Goal: Contribute content: Add original content to the website for others to see

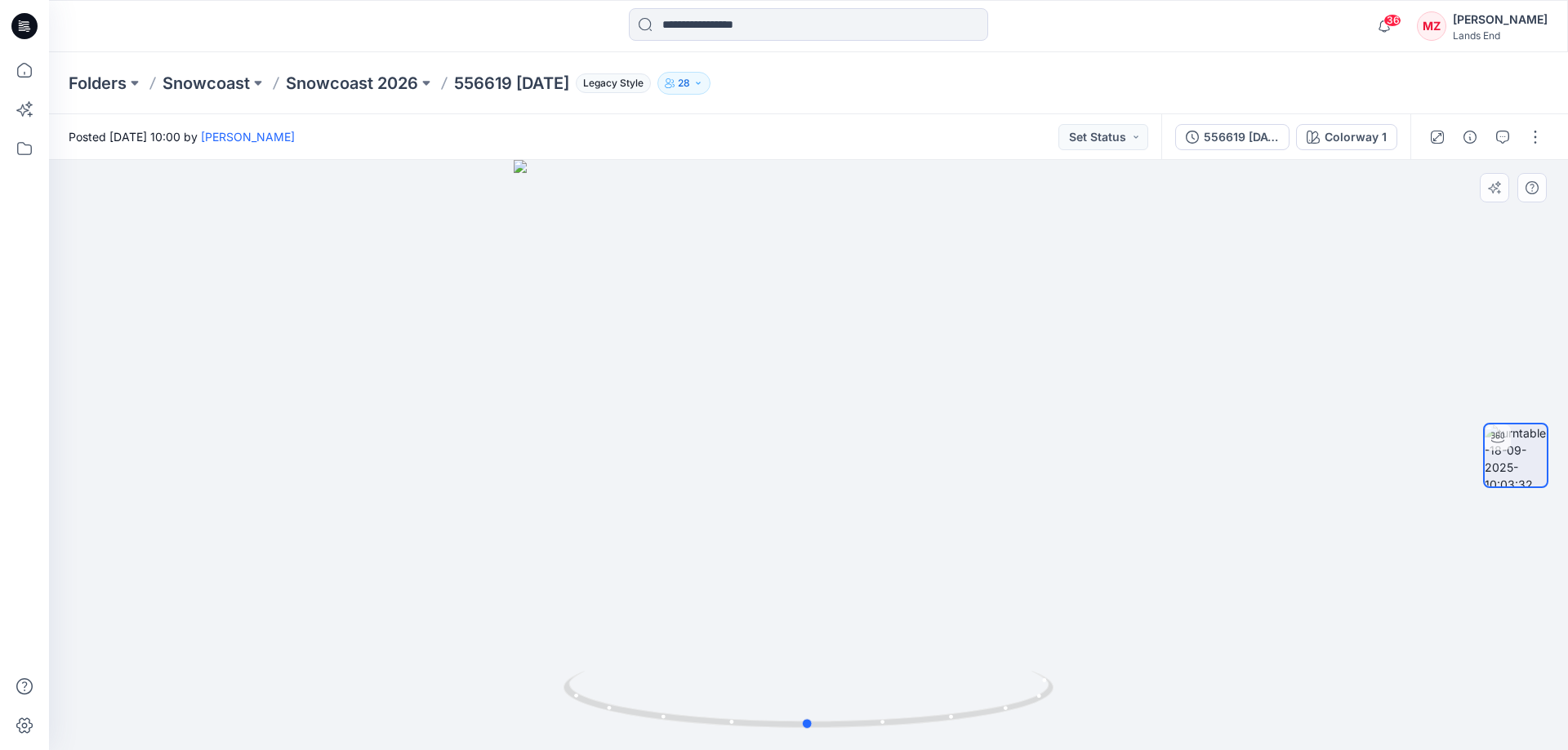
drag, startPoint x: 973, startPoint y: 650, endPoint x: 966, endPoint y: 642, distance: 10.6
click at [966, 642] on div at bounding box center [808, 454] width 1518 height 590
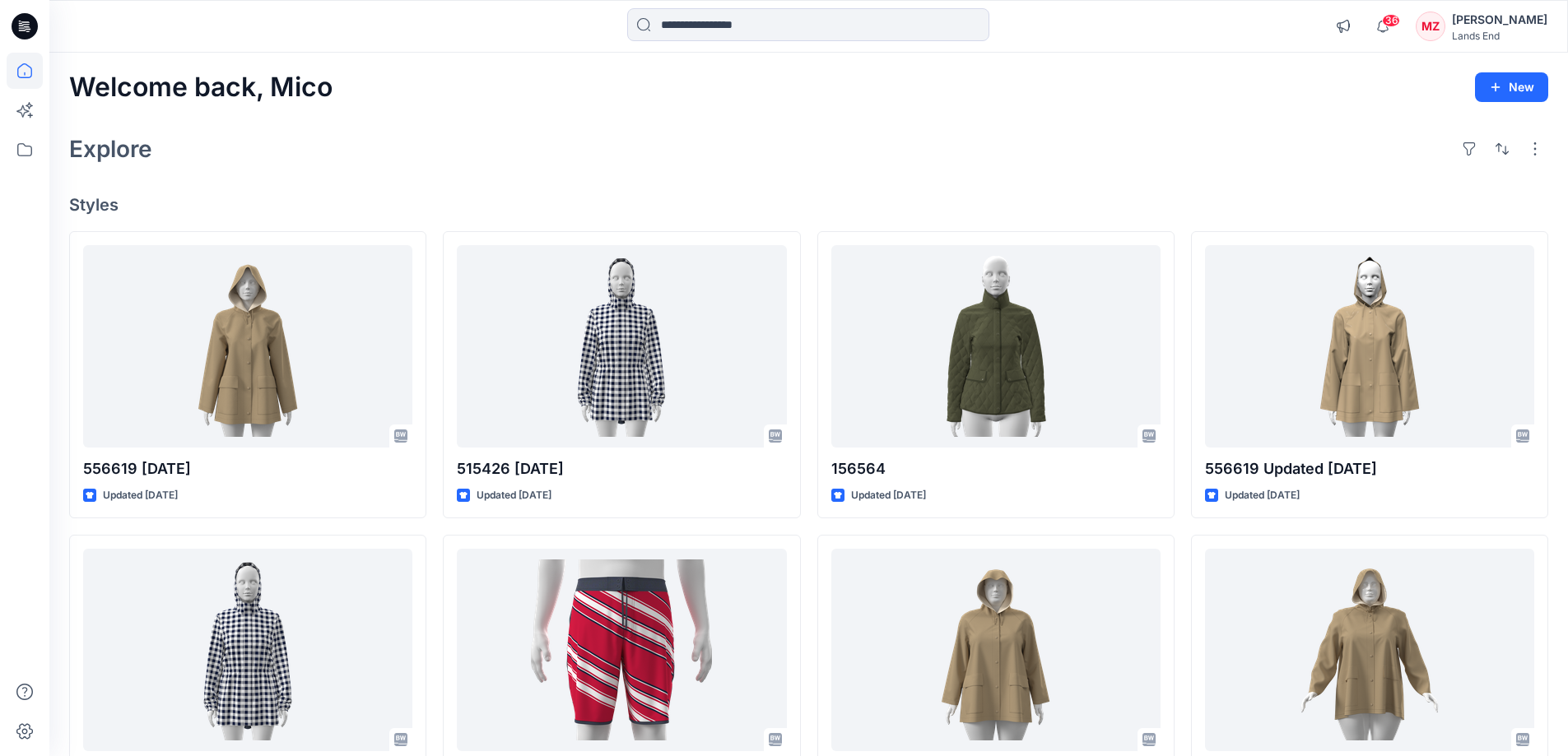
click at [460, 166] on div "Explore" at bounding box center [809, 149] width 1479 height 40
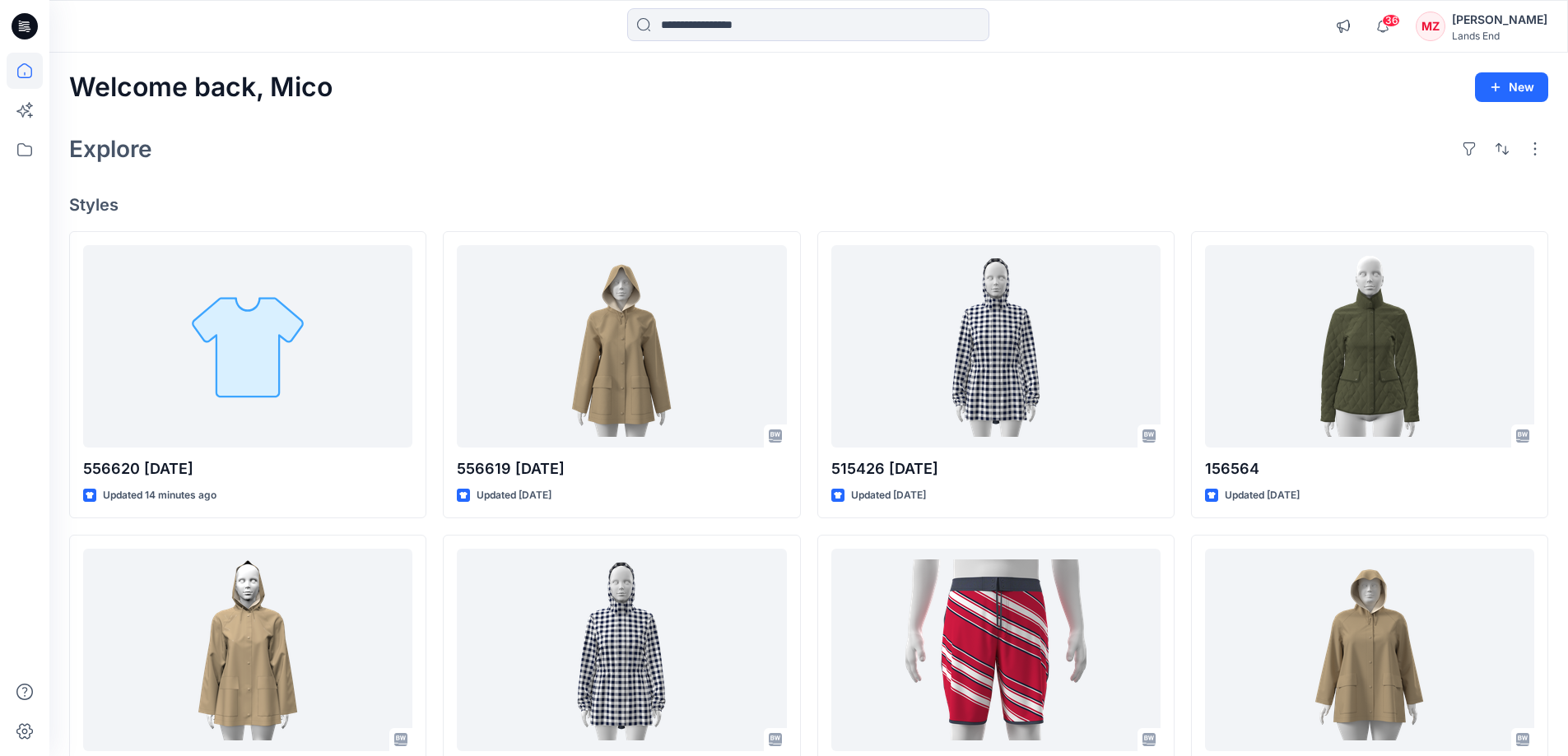
click at [531, 161] on div "Explore" at bounding box center [809, 149] width 1479 height 40
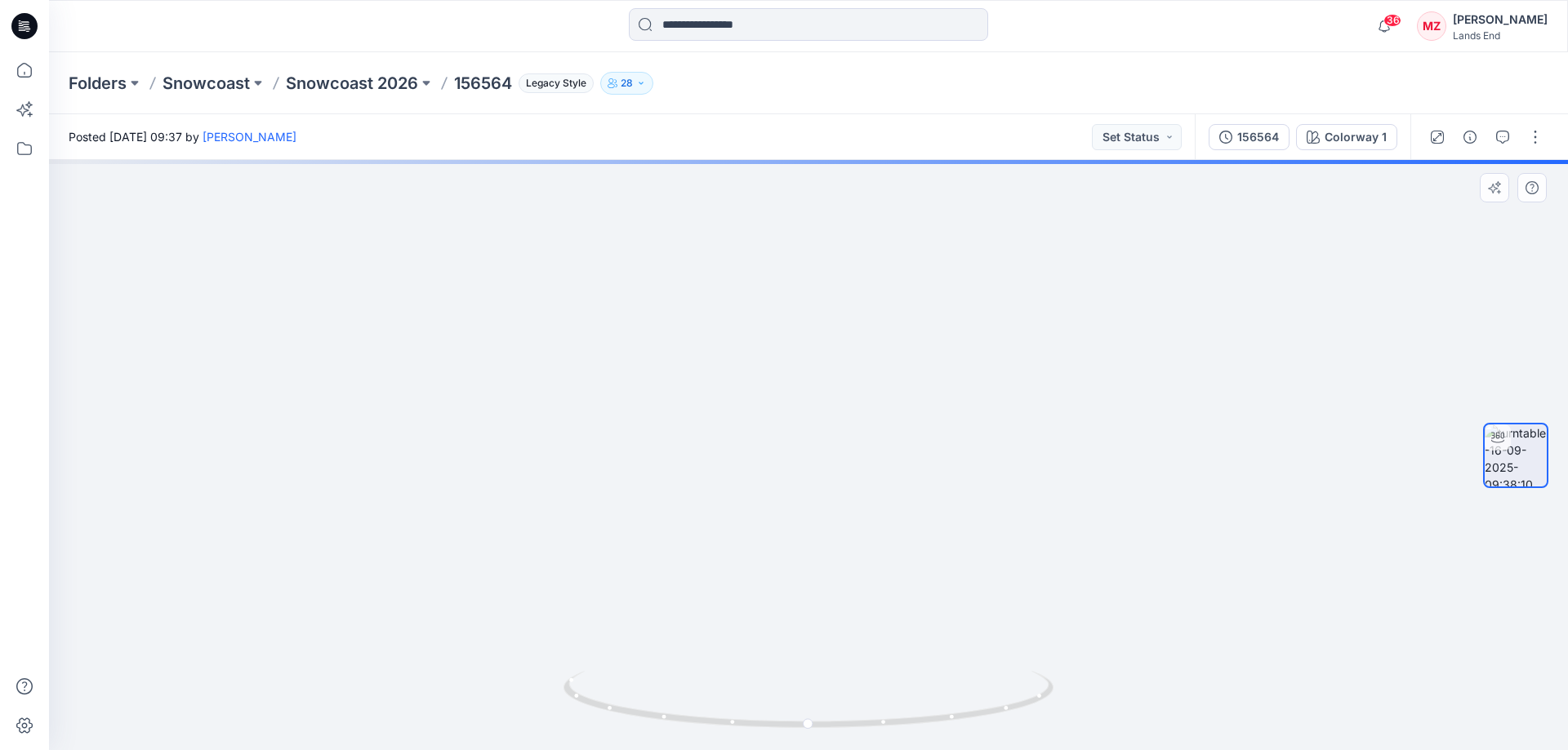
drag, startPoint x: 879, startPoint y: 229, endPoint x: 884, endPoint y: 533, distance: 304.0
click at [884, 533] on img at bounding box center [808, 402] width 1408 height 695
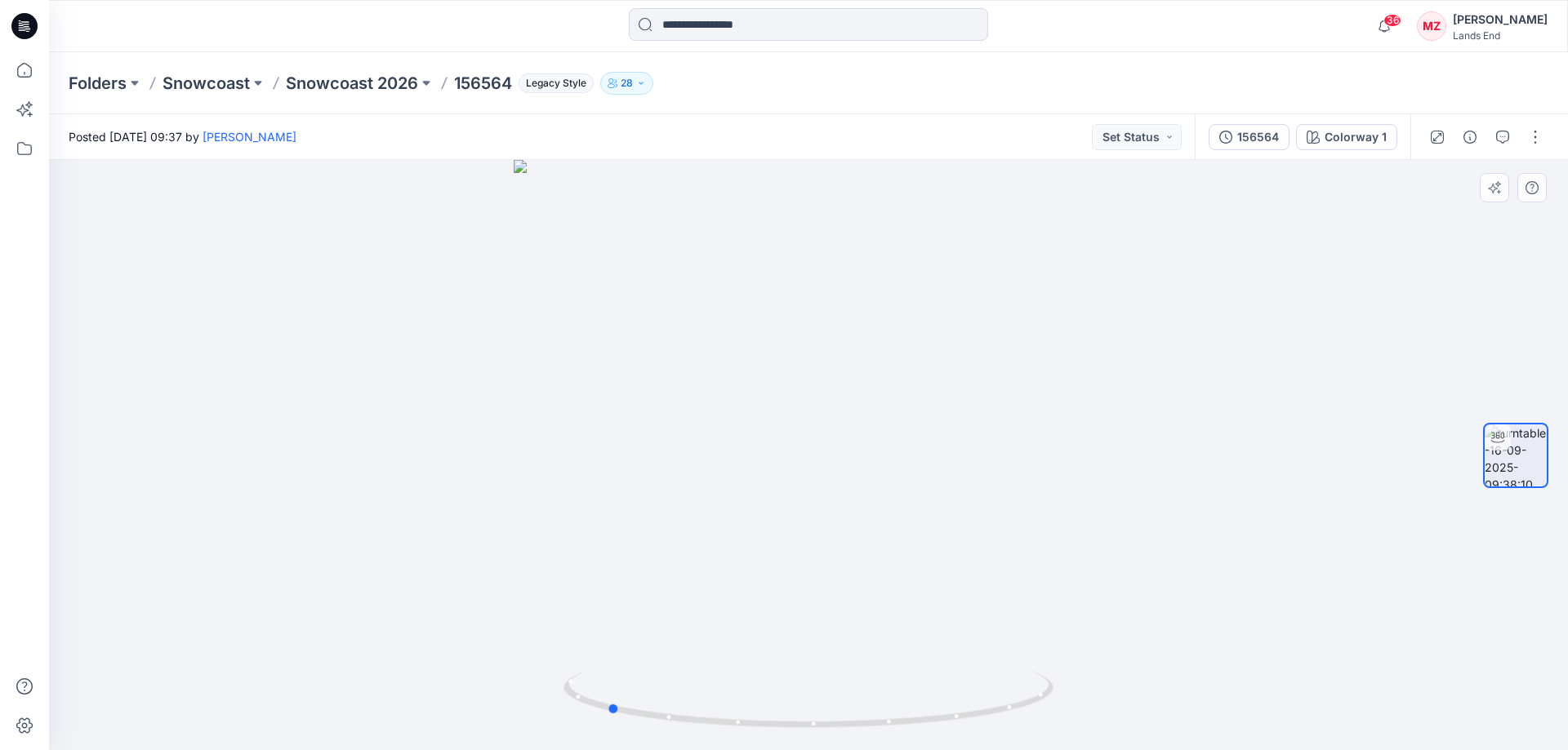
drag, startPoint x: 993, startPoint y: 657, endPoint x: 792, endPoint y: 669, distance: 201.4
click at [792, 669] on div at bounding box center [808, 454] width 1518 height 590
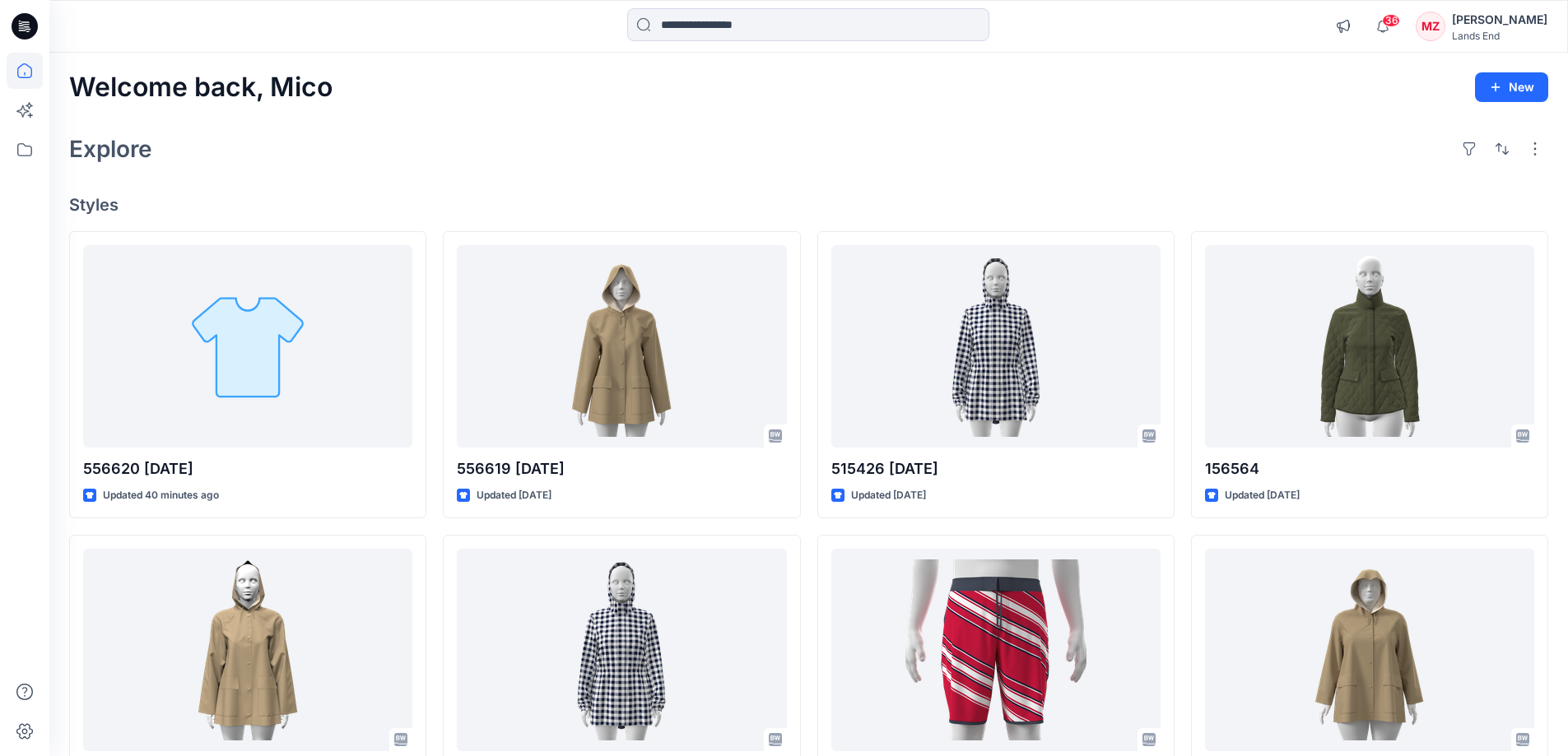
drag, startPoint x: 559, startPoint y: 148, endPoint x: 505, endPoint y: 86, distance: 82.2
click at [559, 148] on div "Explore" at bounding box center [809, 149] width 1479 height 40
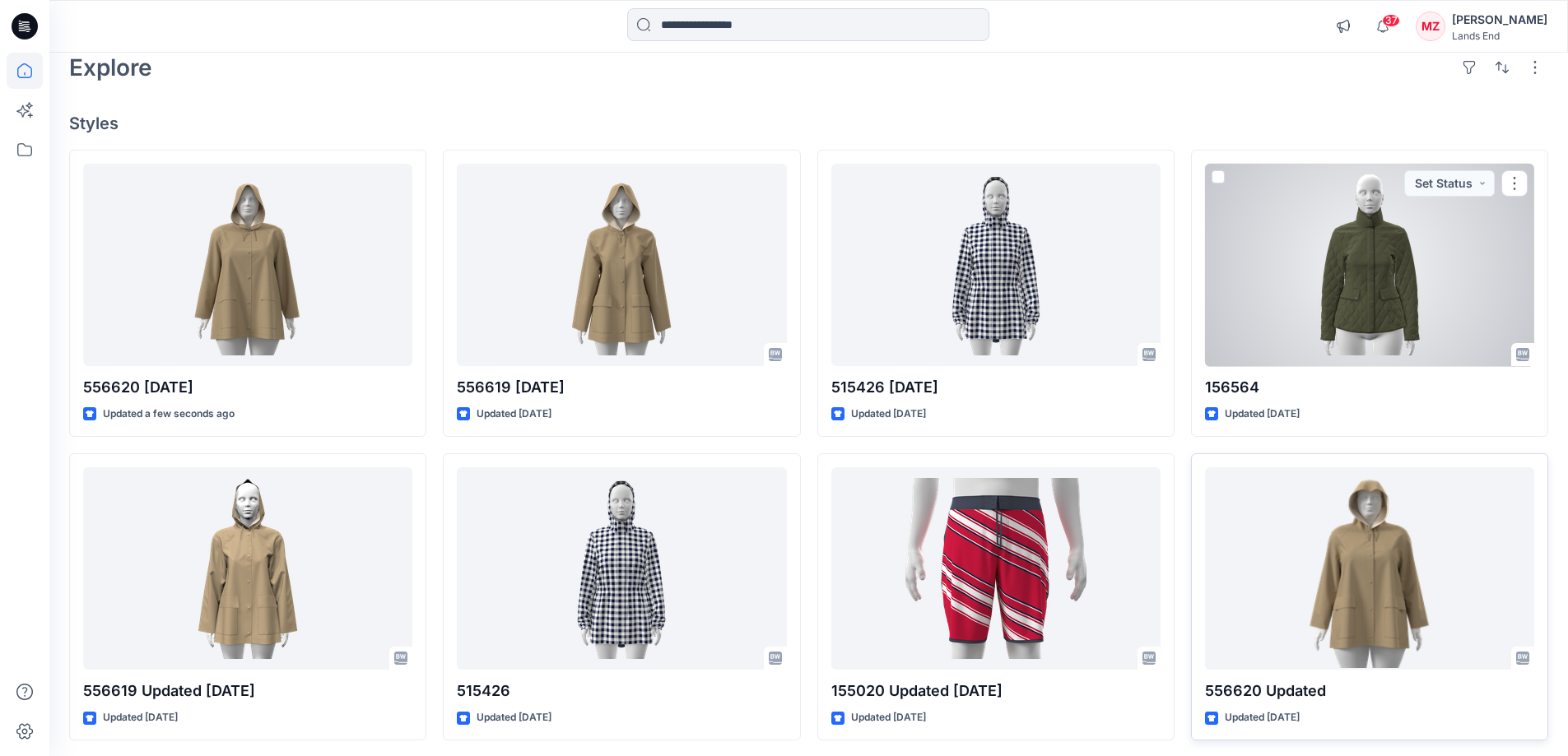
scroll to position [82, 0]
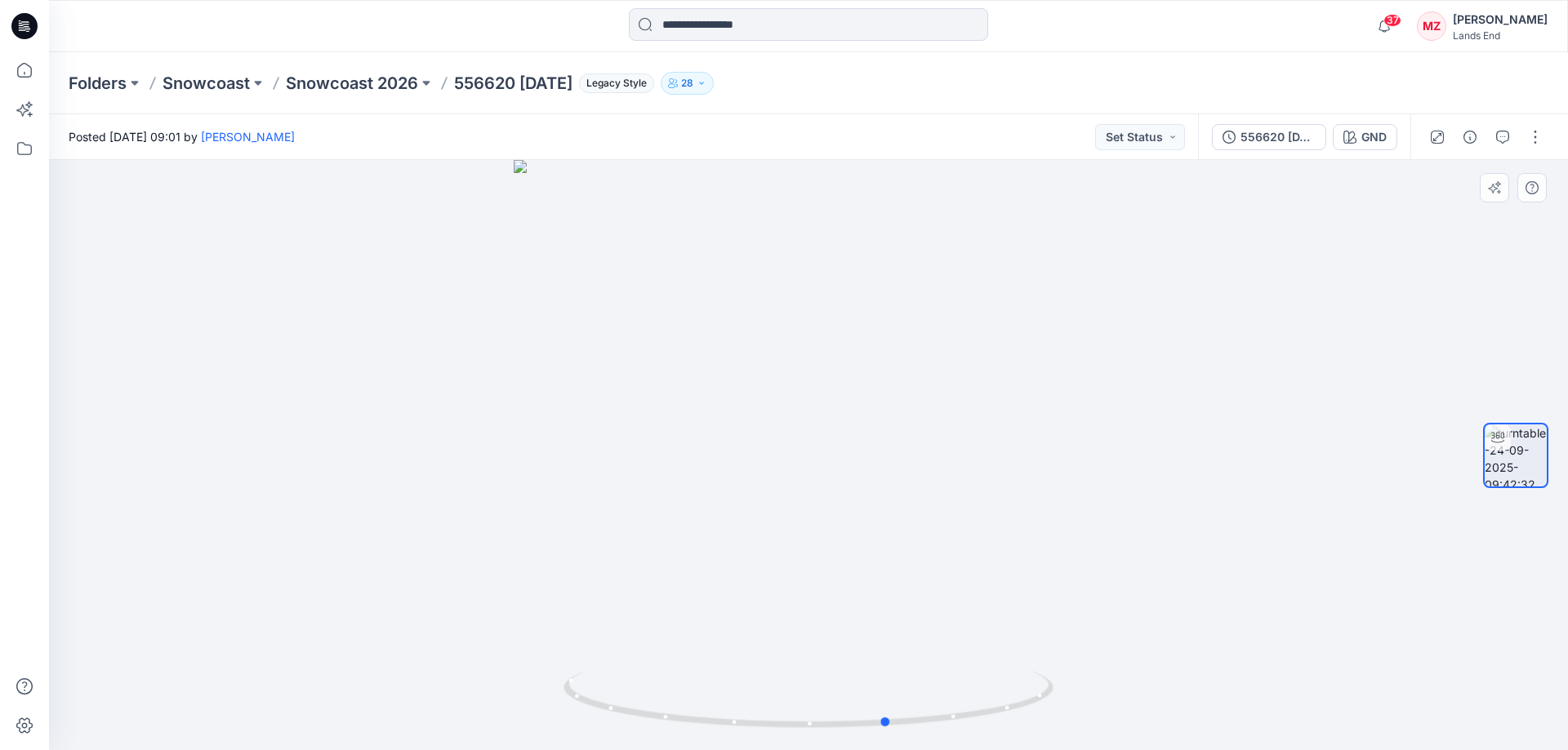
drag, startPoint x: 1018, startPoint y: 640, endPoint x: 608, endPoint y: 647, distance: 410.1
click at [608, 647] on div at bounding box center [808, 454] width 1518 height 590
drag, startPoint x: 1028, startPoint y: 648, endPoint x: 827, endPoint y: 638, distance: 201.2
click at [827, 638] on div at bounding box center [808, 454] width 1518 height 590
drag, startPoint x: 965, startPoint y: 632, endPoint x: 882, endPoint y: 639, distance: 83.3
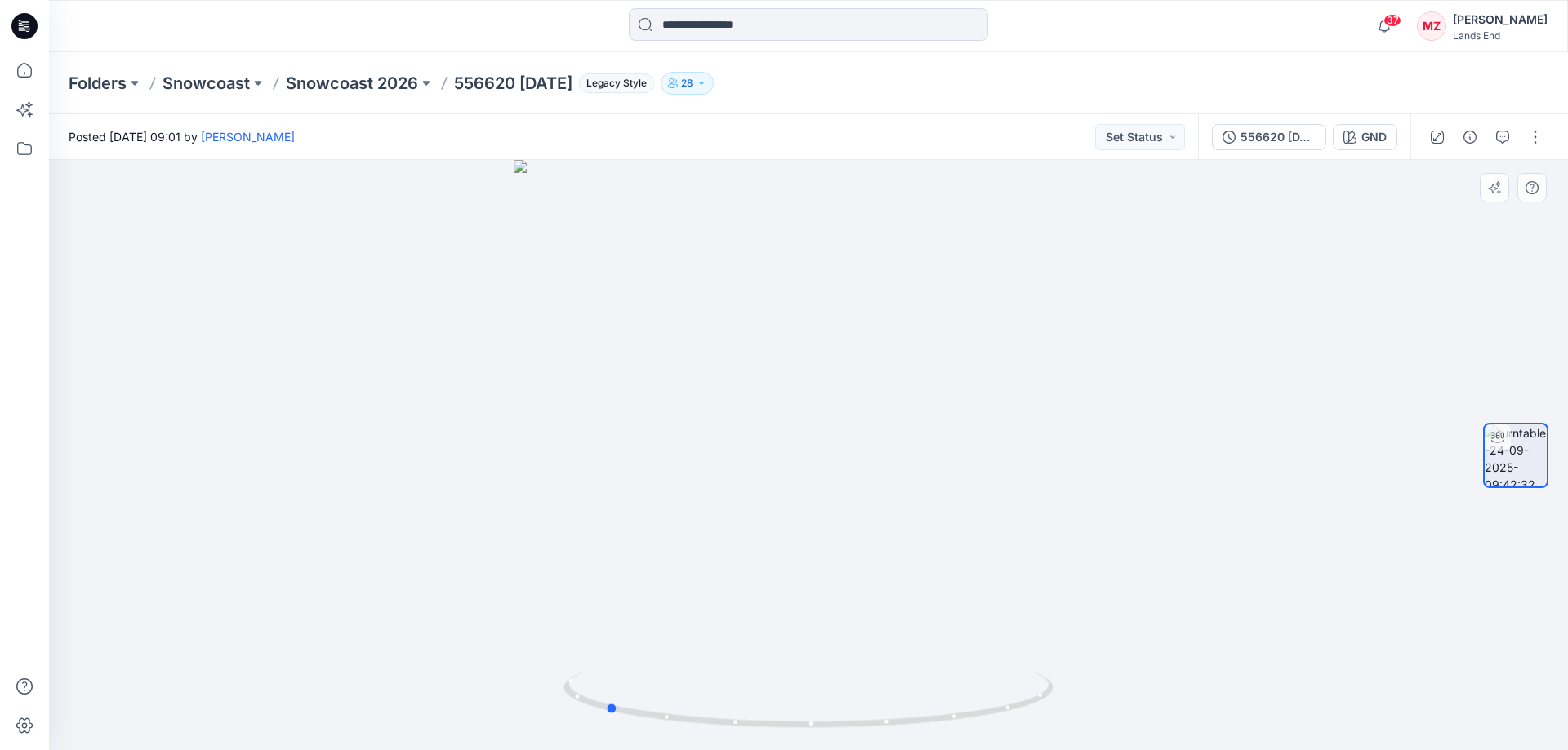
click at [882, 639] on div at bounding box center [808, 454] width 1518 height 590
drag, startPoint x: 819, startPoint y: 542, endPoint x: 688, endPoint y: 522, distance: 132.5
click at [688, 522] on div at bounding box center [808, 454] width 1518 height 590
drag, startPoint x: 886, startPoint y: 438, endPoint x: 877, endPoint y: 573, distance: 135.3
click at [877, 573] on img at bounding box center [809, 288] width 1919 height 924
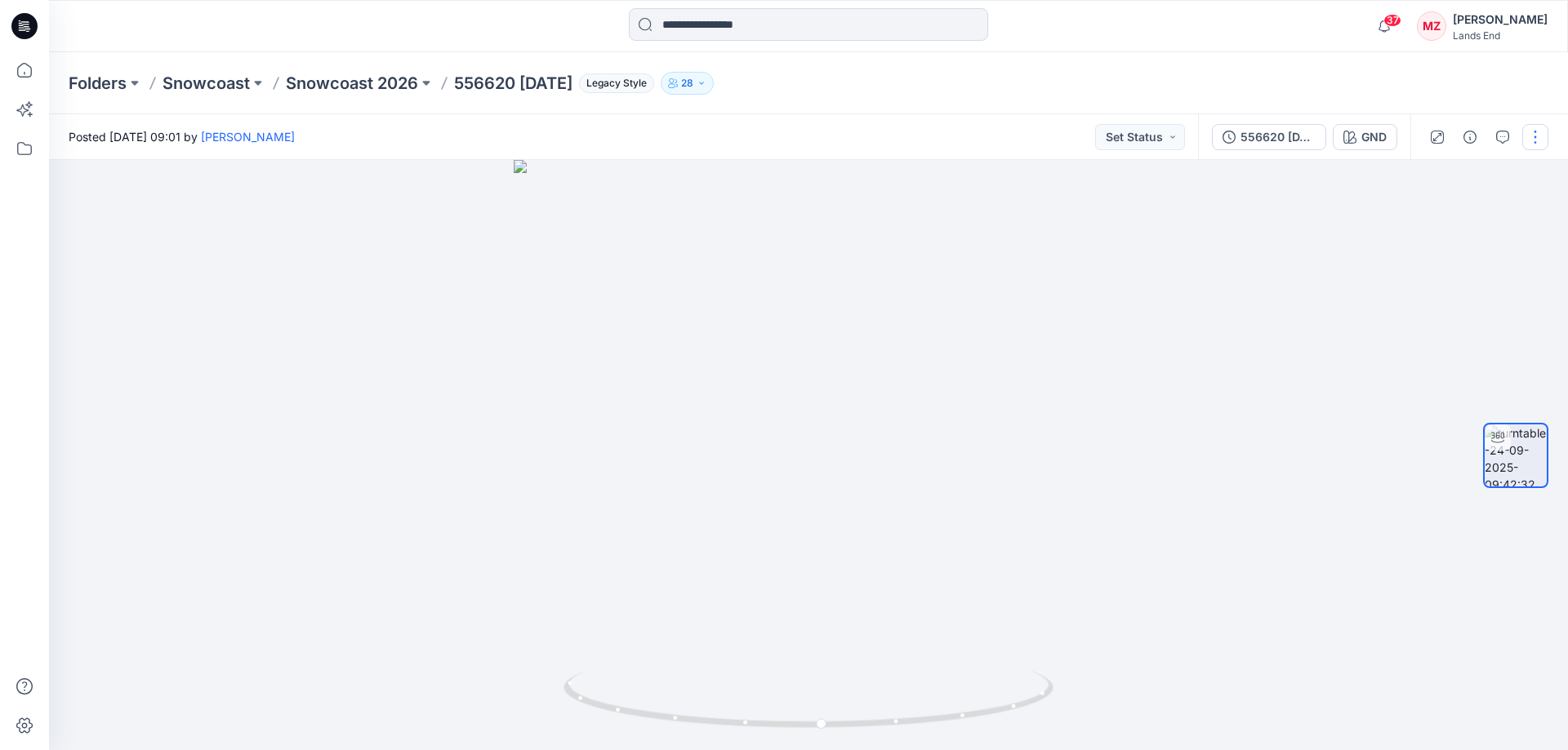
click at [1539, 145] on button "button" at bounding box center [1534, 137] width 26 height 26
click at [1433, 175] on p "Edit" at bounding box center [1431, 175] width 20 height 17
drag, startPoint x: 978, startPoint y: 637, endPoint x: 858, endPoint y: 646, distance: 120.3
click at [858, 646] on div at bounding box center [808, 454] width 1518 height 590
drag, startPoint x: 931, startPoint y: 642, endPoint x: 833, endPoint y: 652, distance: 98.5
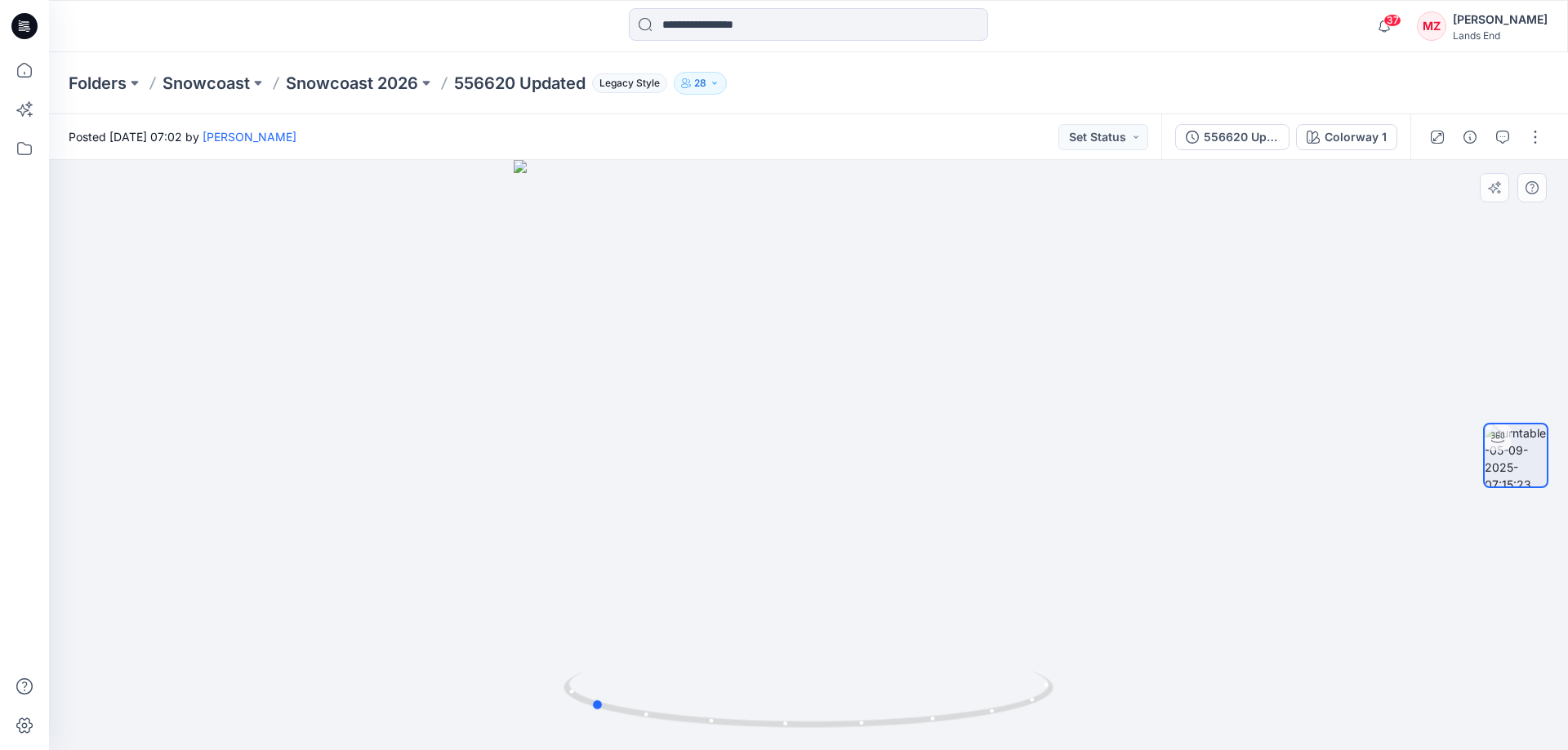
click at [833, 652] on div at bounding box center [808, 454] width 1518 height 590
drag, startPoint x: 1058, startPoint y: 642, endPoint x: 829, endPoint y: 650, distance: 229.1
click at [829, 650] on div at bounding box center [808, 454] width 1518 height 590
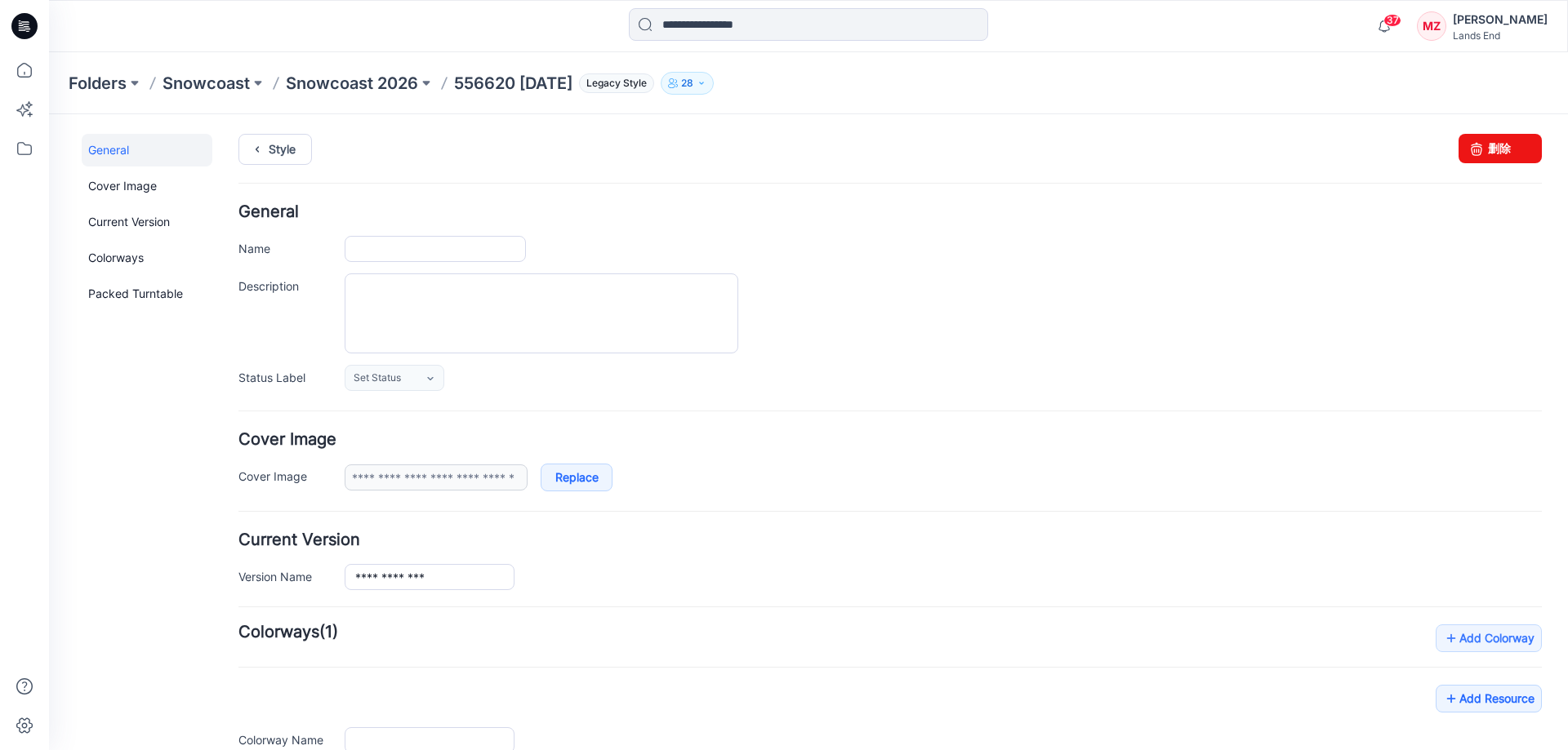
type input "**********"
type input "***"
type input "**********"
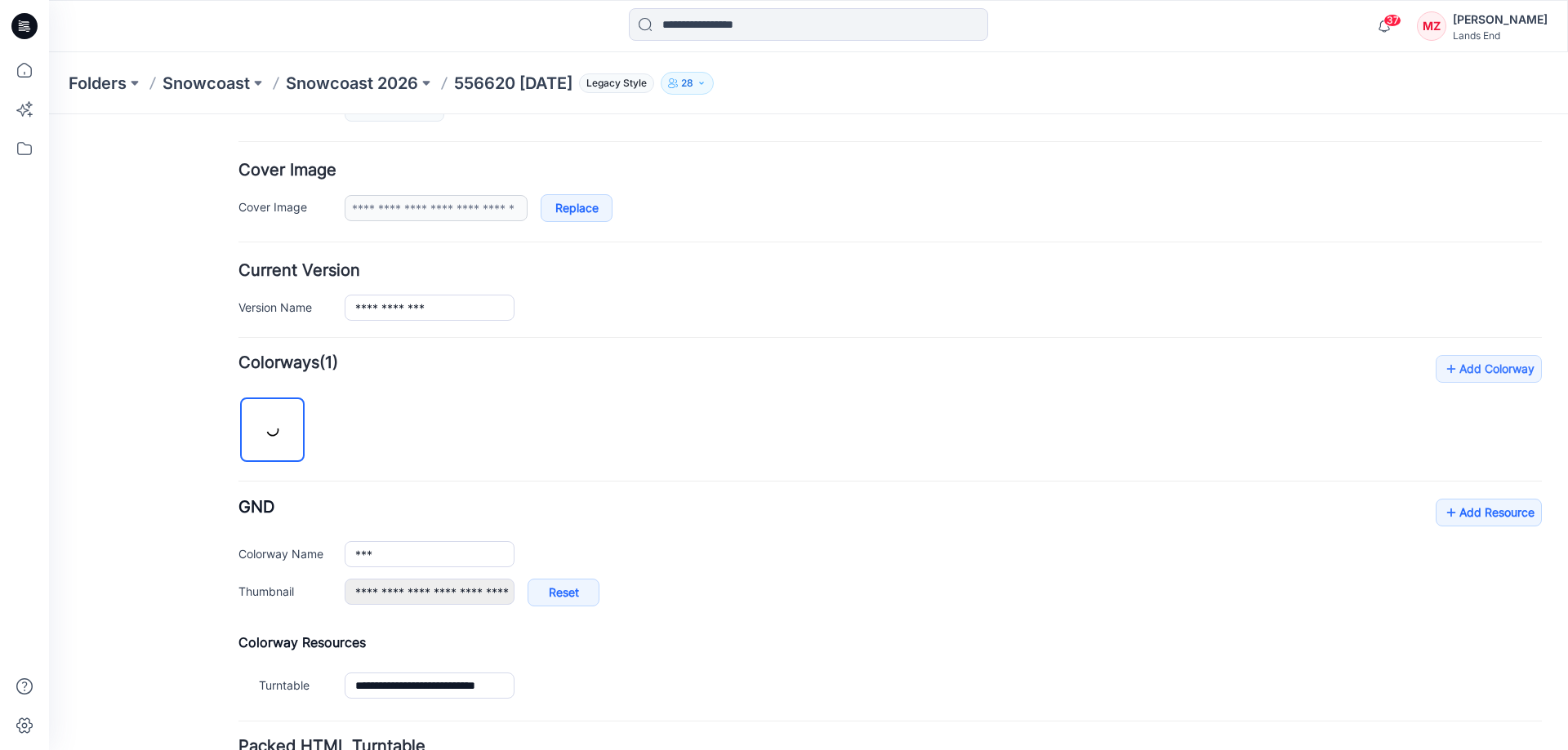
scroll to position [411, 0]
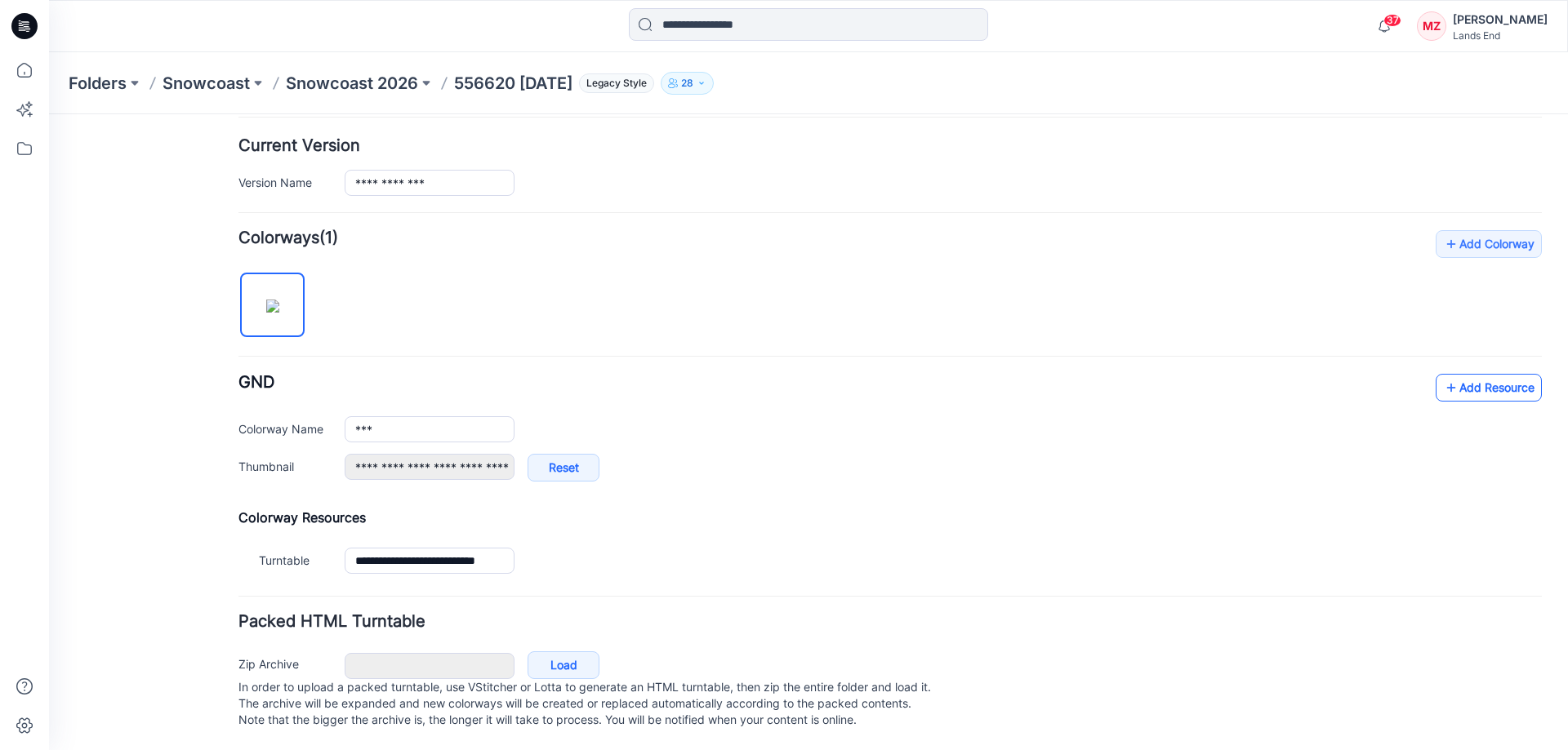
click at [1494, 374] on link "Add Resource" at bounding box center [1488, 387] width 106 height 28
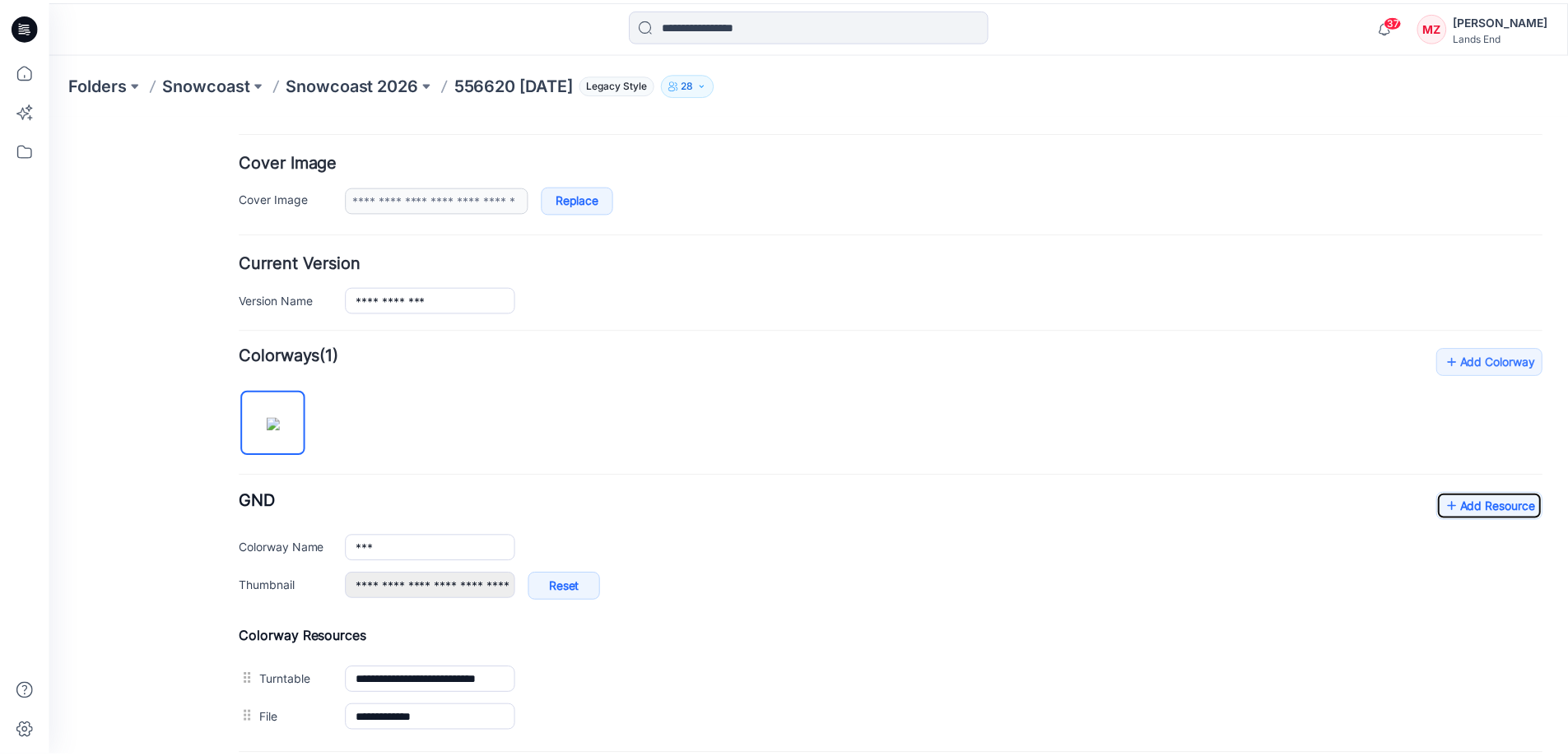
scroll to position [3, 0]
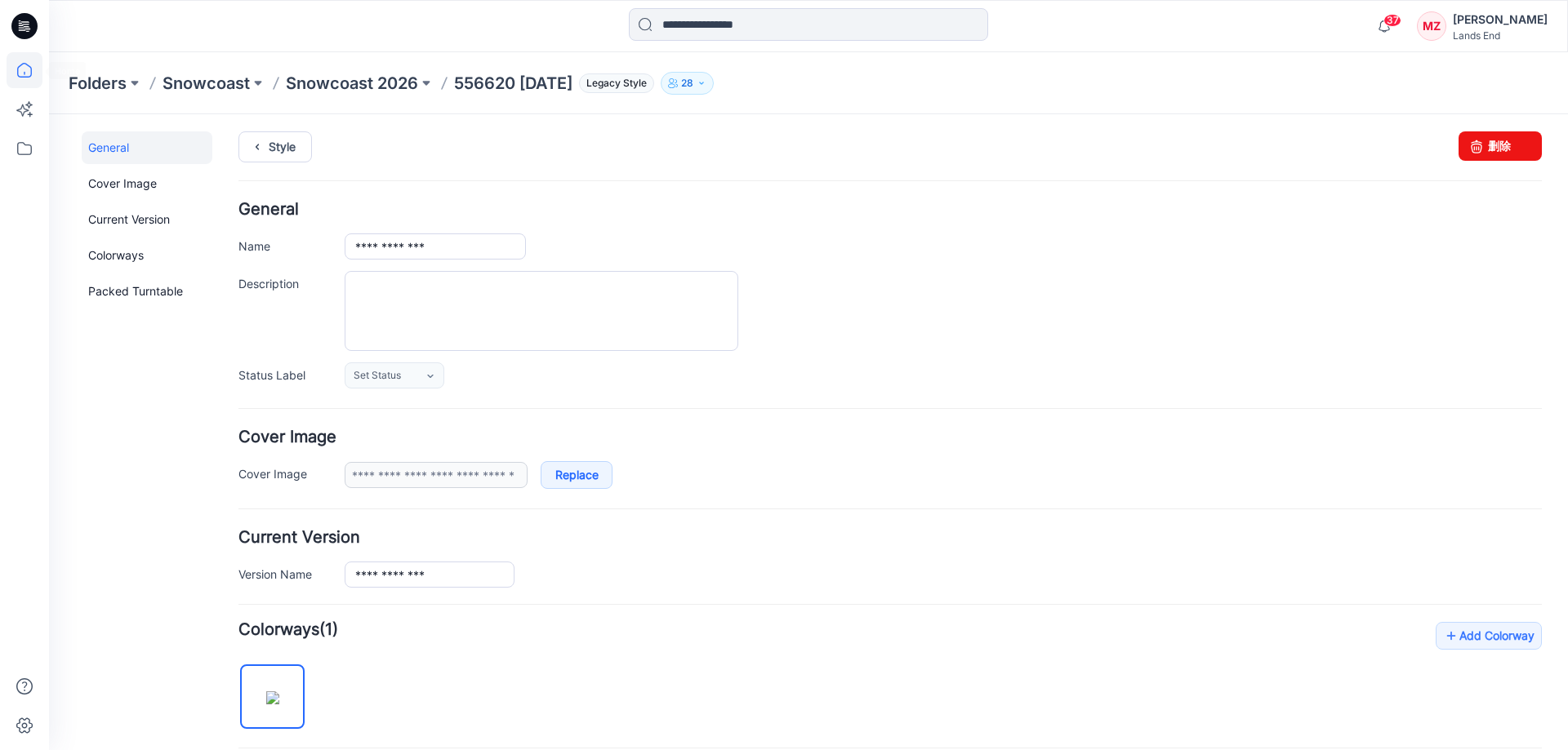
click at [13, 66] on icon at bounding box center [24, 70] width 36 height 36
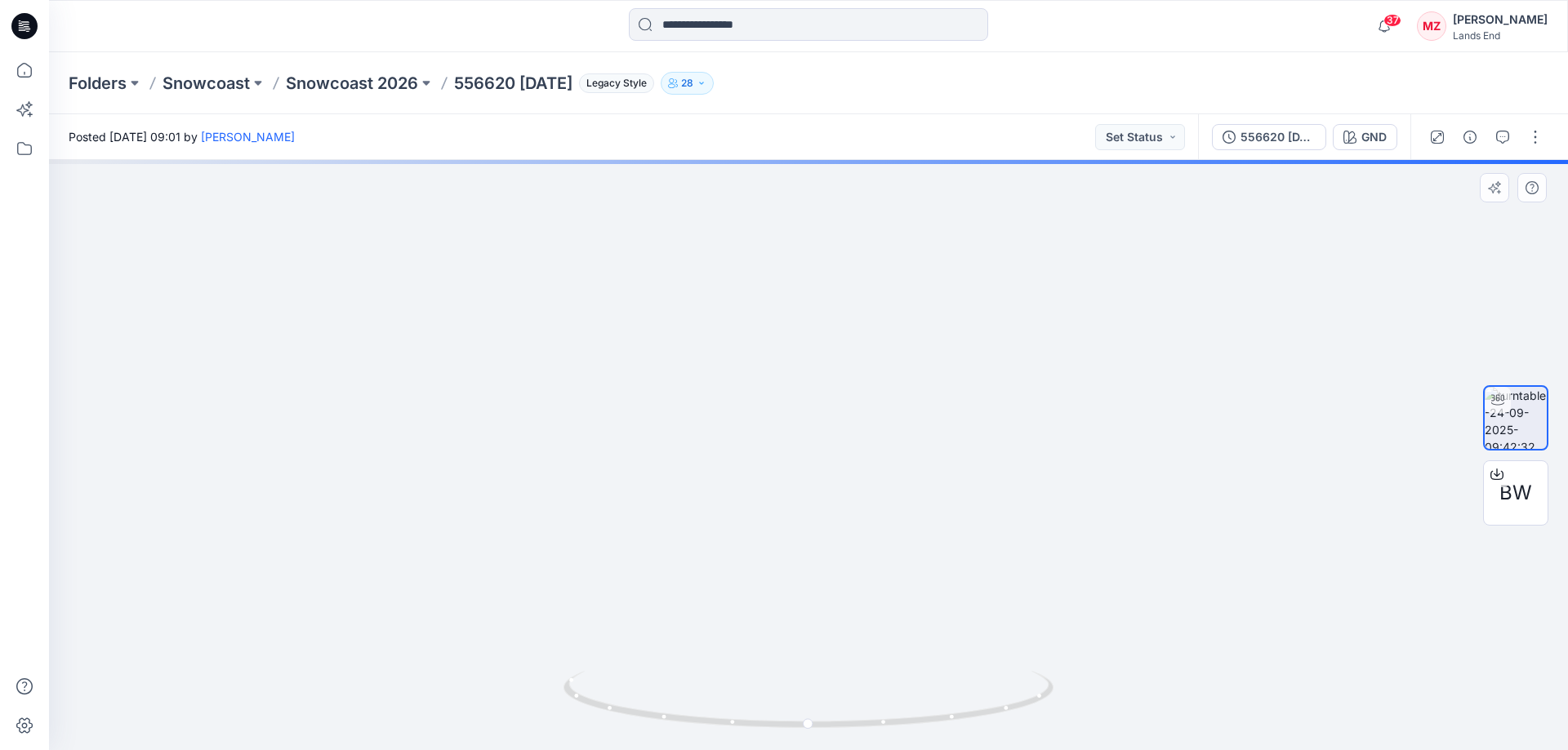
drag, startPoint x: 845, startPoint y: 282, endPoint x: 826, endPoint y: 582, distance: 300.6
click at [826, 582] on img at bounding box center [791, 275] width 1919 height 950
drag, startPoint x: 909, startPoint y: 703, endPoint x: 799, endPoint y: 709, distance: 110.2
click at [799, 709] on icon at bounding box center [810, 701] width 494 height 61
drag, startPoint x: 955, startPoint y: 663, endPoint x: 840, endPoint y: 676, distance: 115.7
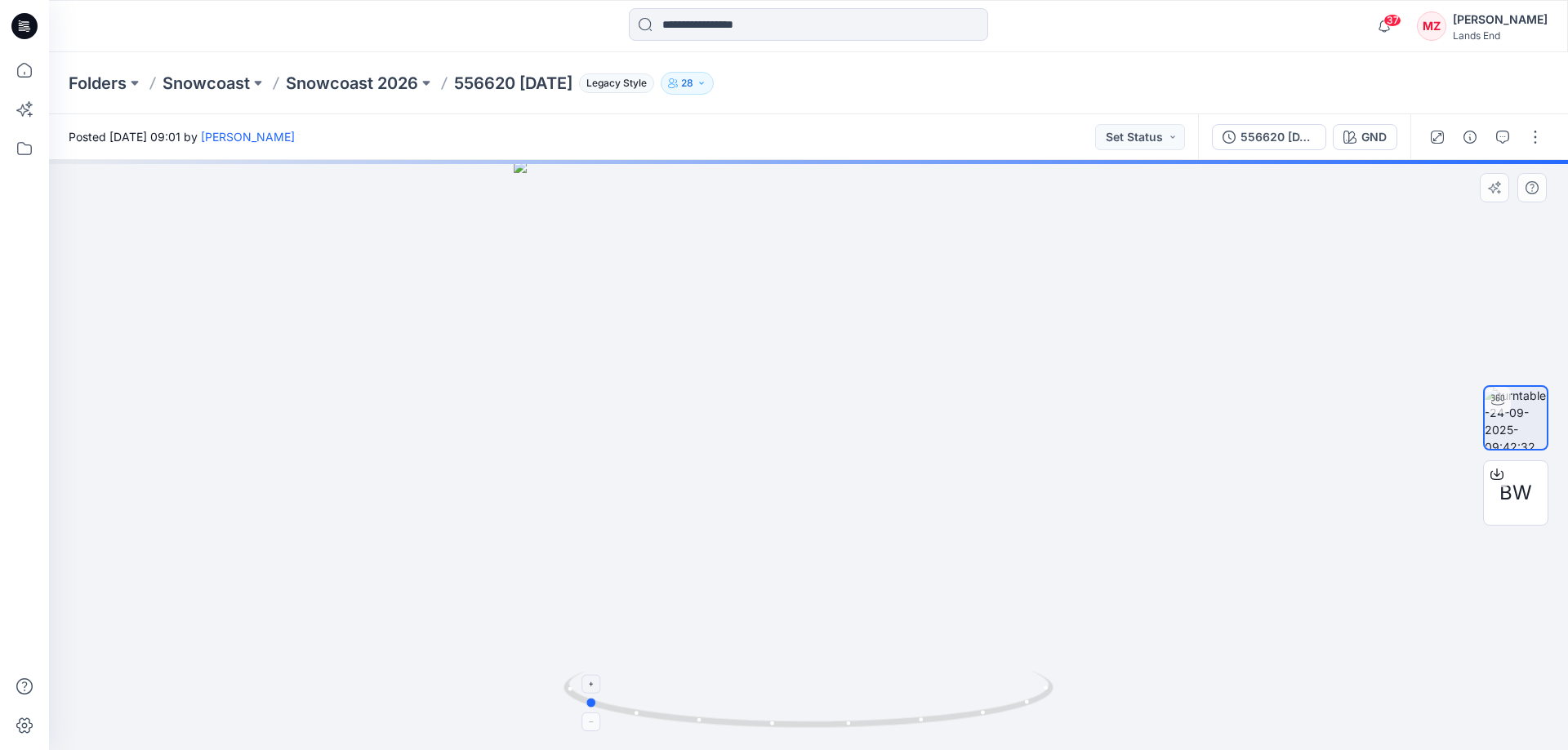
click at [840, 676] on div at bounding box center [808, 454] width 1518 height 590
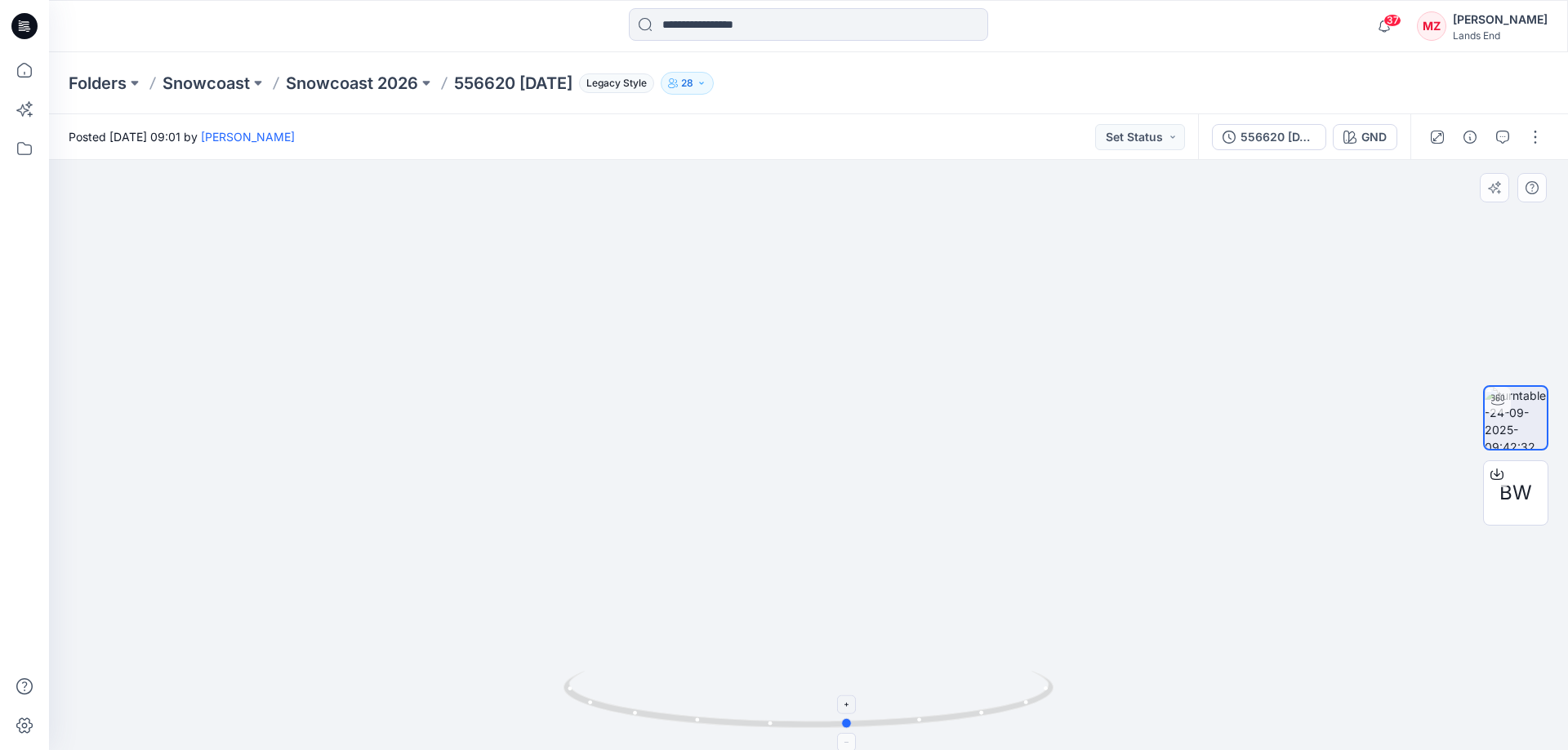
drag, startPoint x: 745, startPoint y: 686, endPoint x: 1009, endPoint y: 684, distance: 264.0
click at [1009, 684] on icon at bounding box center [810, 701] width 494 height 61
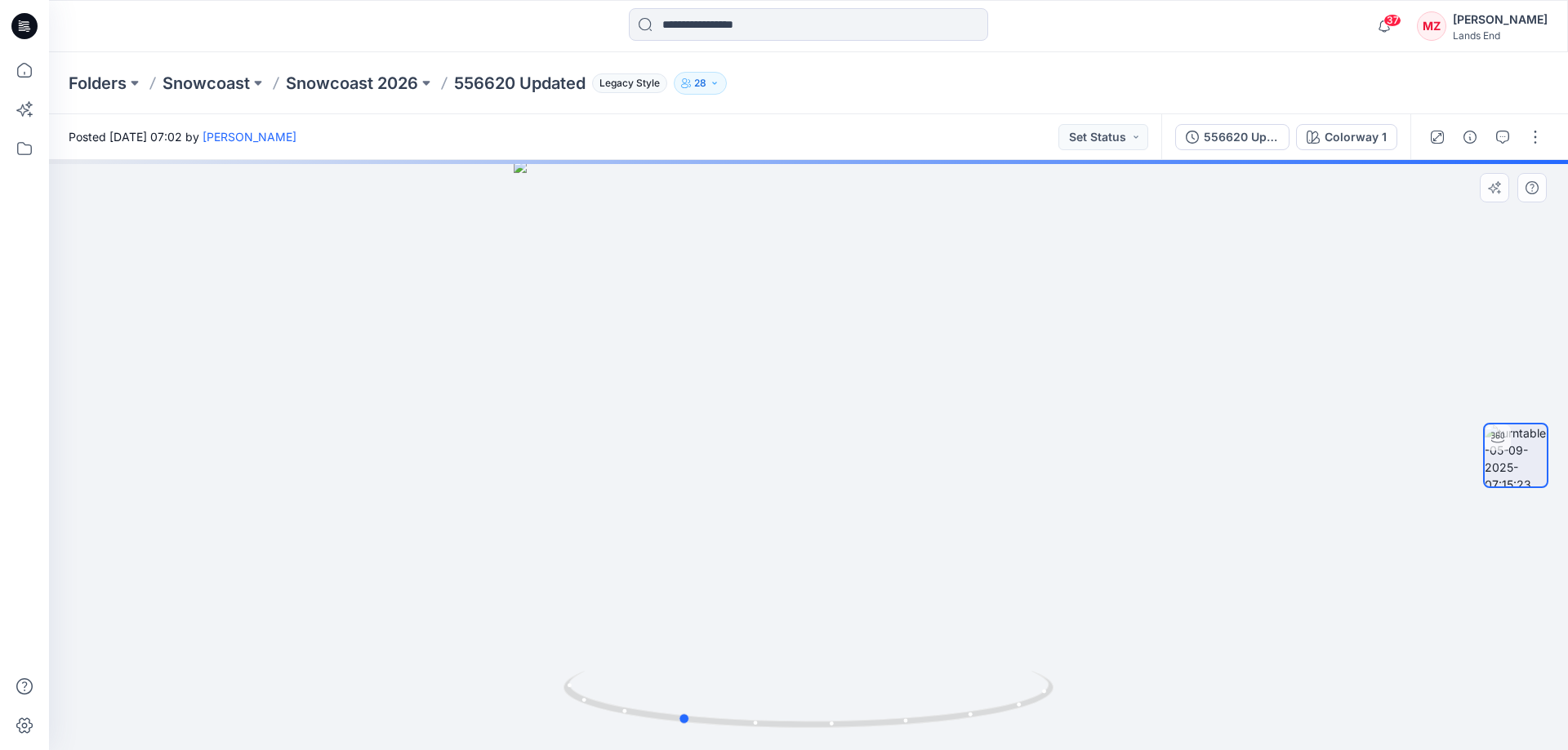
drag, startPoint x: 903, startPoint y: 612, endPoint x: 815, endPoint y: 611, distance: 88.0
click at [815, 611] on div at bounding box center [808, 454] width 1518 height 590
drag, startPoint x: 933, startPoint y: 604, endPoint x: 821, endPoint y: 609, distance: 112.1
click at [821, 609] on div at bounding box center [808, 454] width 1518 height 590
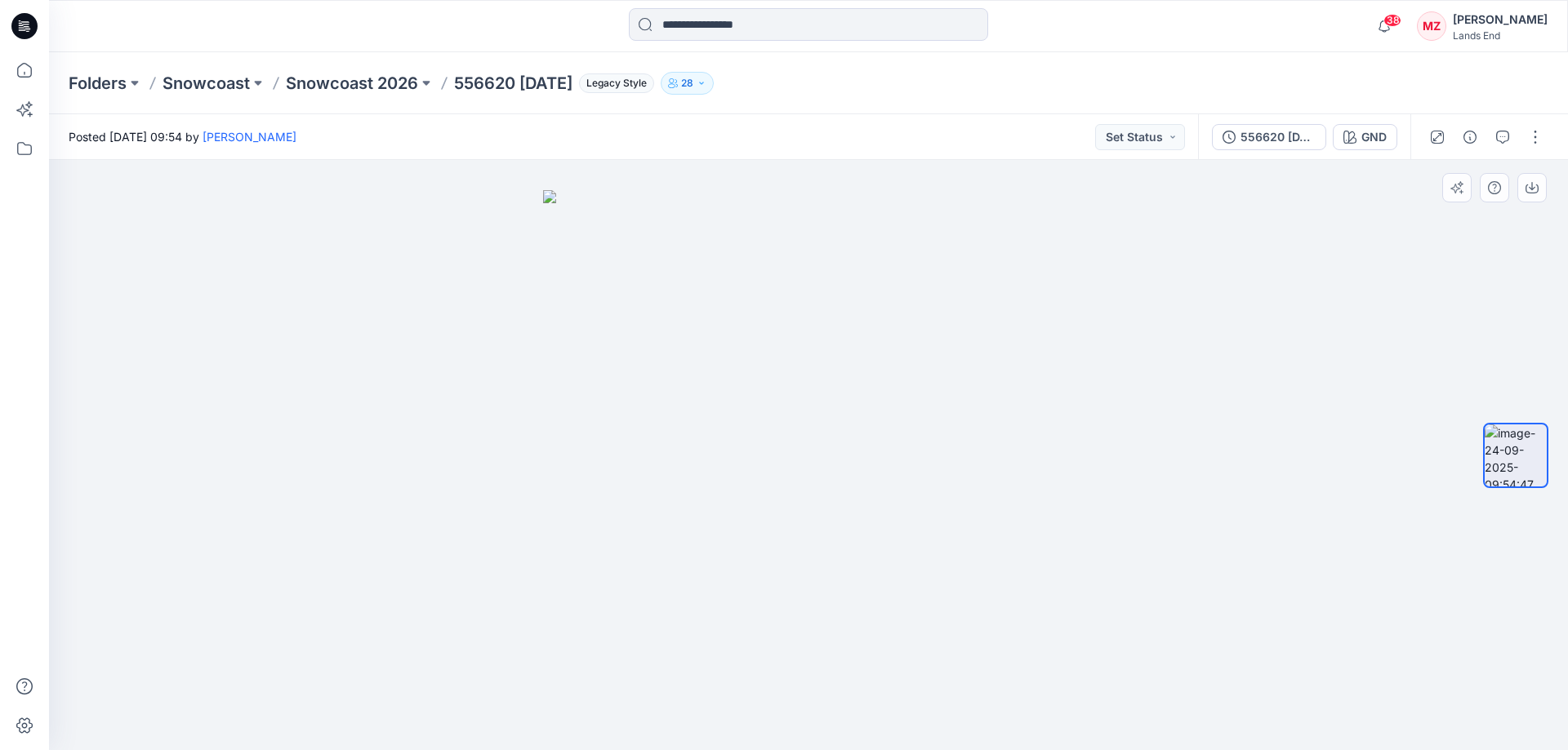
drag, startPoint x: 1006, startPoint y: 624, endPoint x: 898, endPoint y: 632, distance: 108.3
click at [898, 632] on img at bounding box center [808, 470] width 531 height 561
drag, startPoint x: 878, startPoint y: 561, endPoint x: 765, endPoint y: 564, distance: 113.0
click at [766, 564] on img at bounding box center [808, 470] width 531 height 561
click at [1281, 142] on div "556620 [DATE]" at bounding box center [1277, 137] width 75 height 18
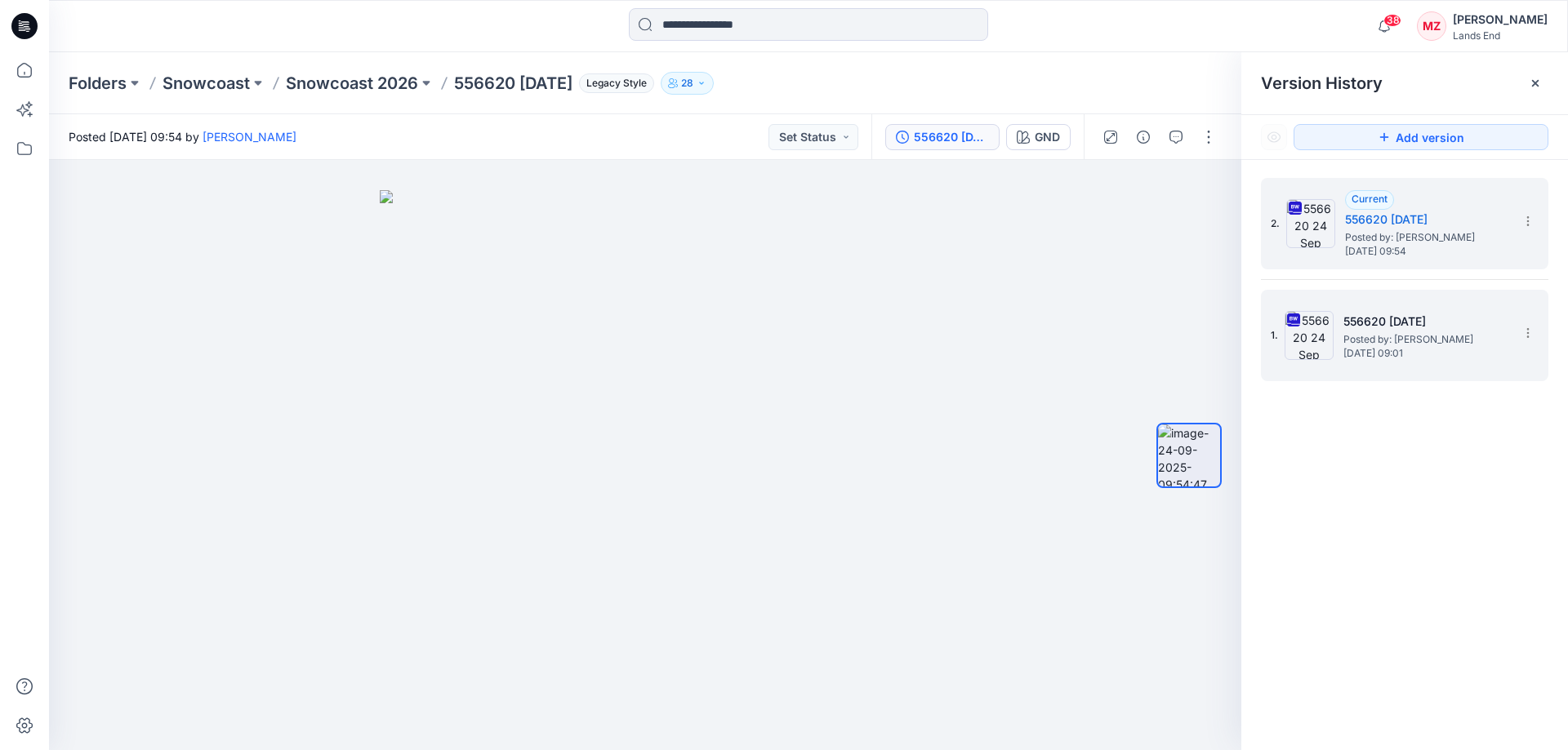
click at [1323, 361] on div "1. 556620 [DATE] Posted by: [PERSON_NAME] [DATE] 09:01" at bounding box center [1392, 335] width 245 height 78
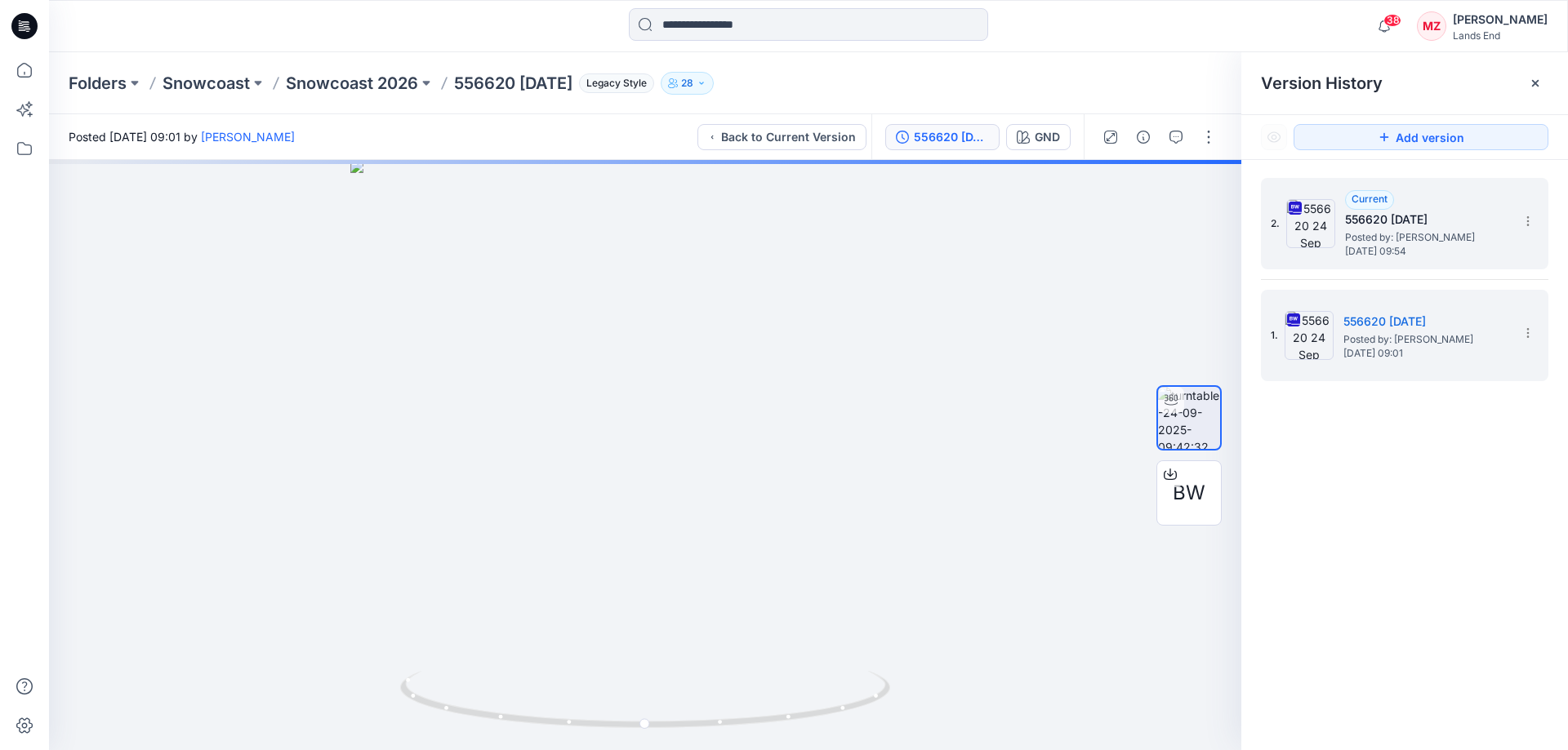
click at [1315, 229] on img at bounding box center [1310, 223] width 49 height 49
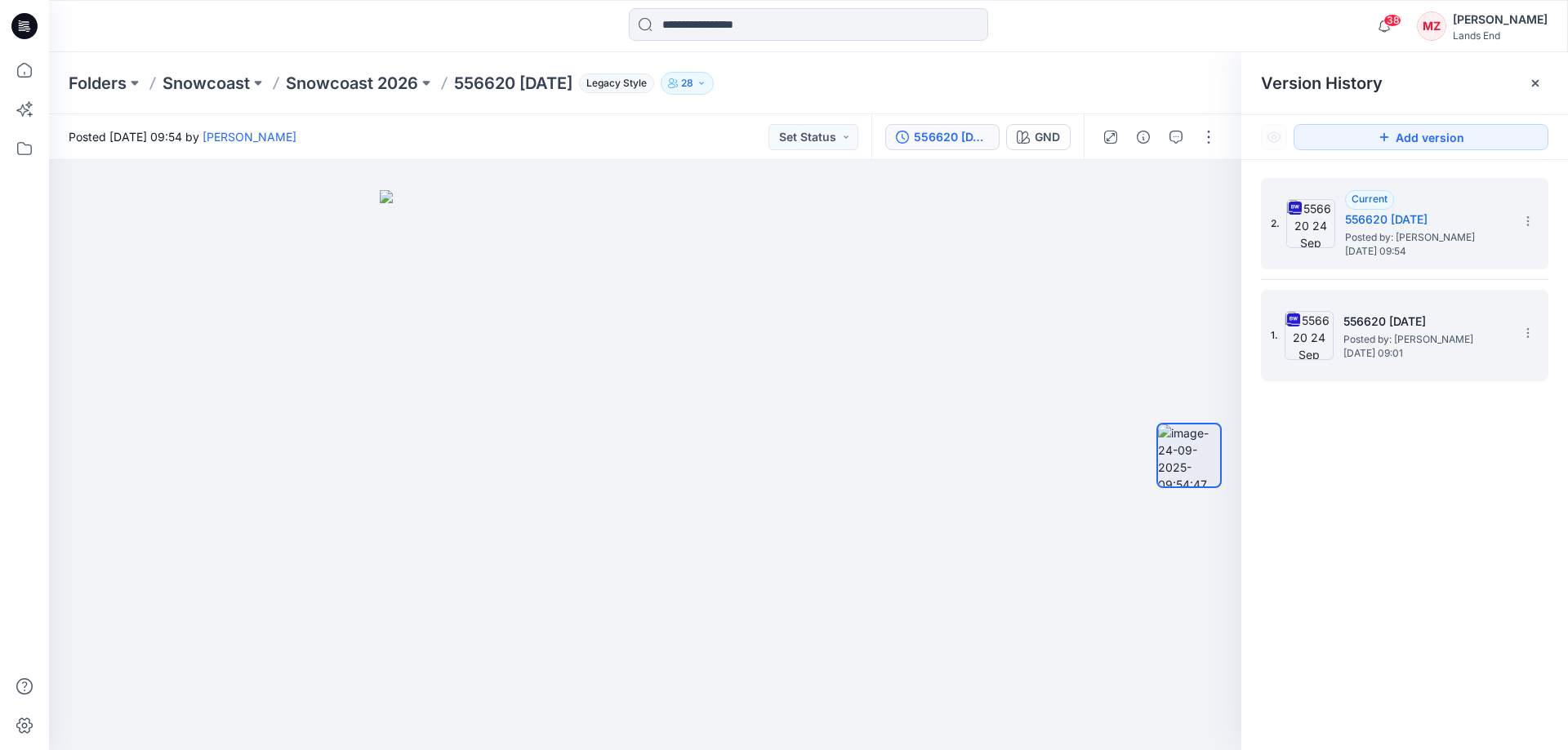
click at [1327, 366] on div "1. 556620 [DATE] Posted by: [PERSON_NAME] [DATE] 09:01" at bounding box center [1392, 335] width 245 height 78
click at [1519, 219] on section at bounding box center [1526, 220] width 26 height 26
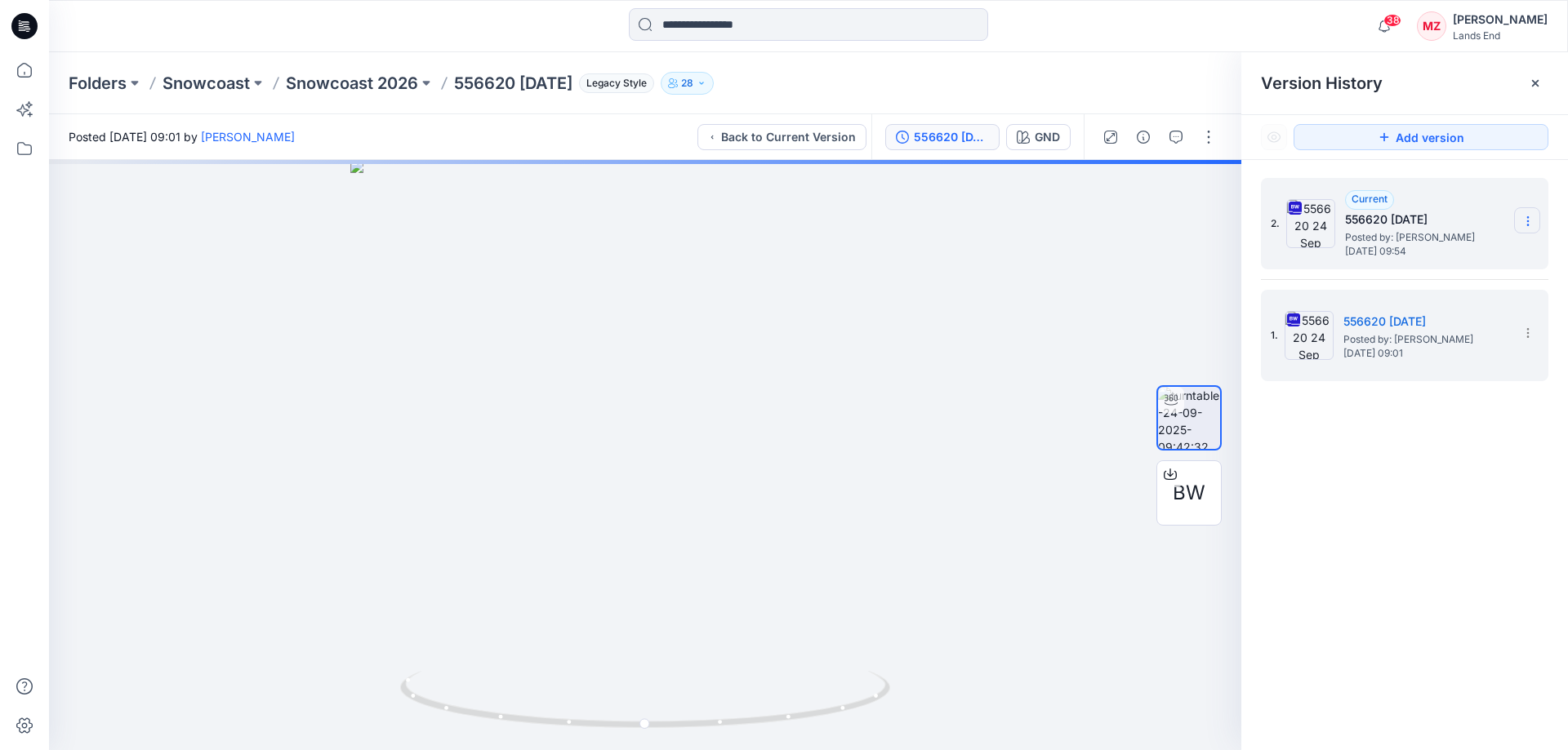
click at [1518, 218] on section at bounding box center [1526, 220] width 26 height 26
click at [1412, 357] on span "Delete Version" at bounding box center [1414, 358] width 76 height 19
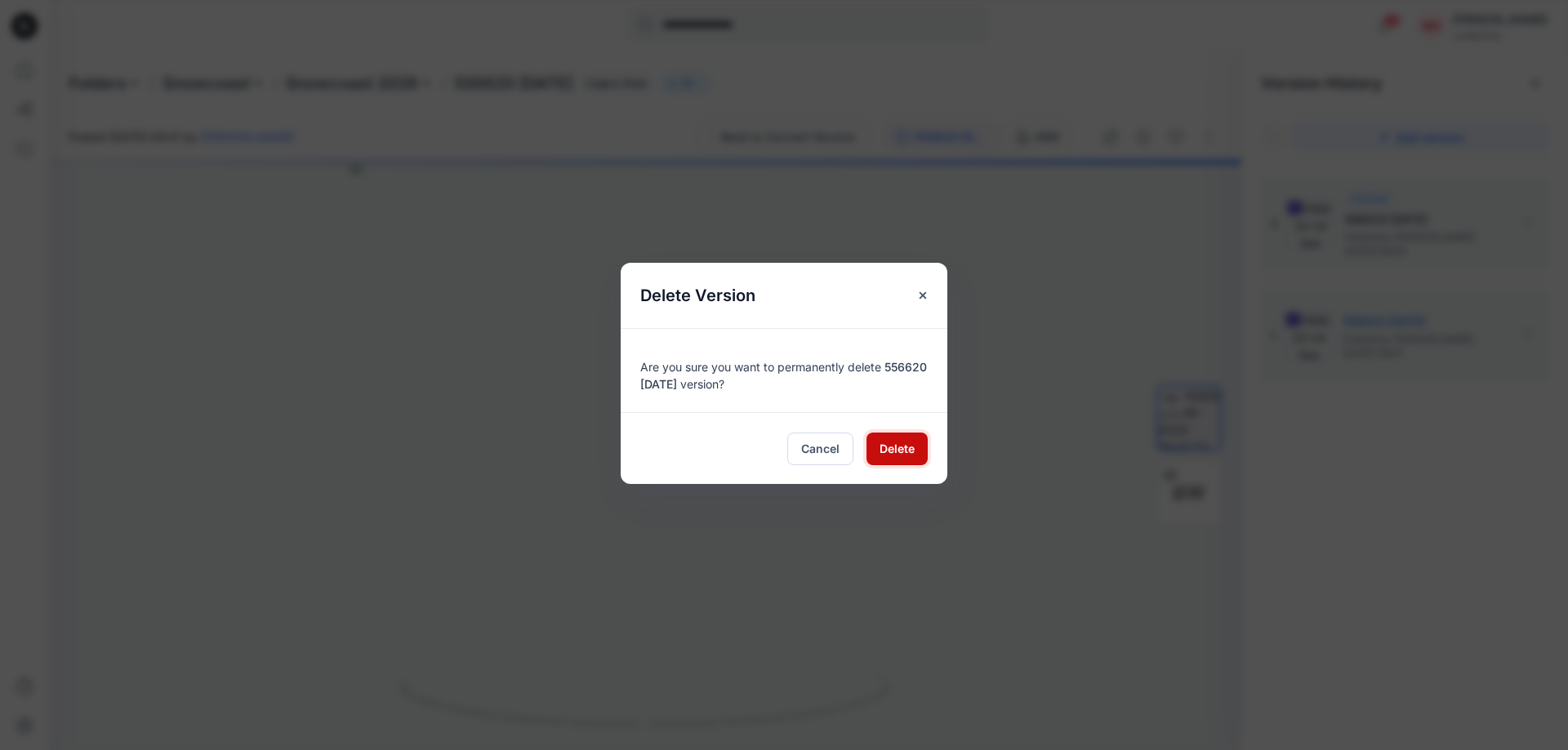
click at [887, 453] on span "Delete" at bounding box center [897, 448] width 35 height 17
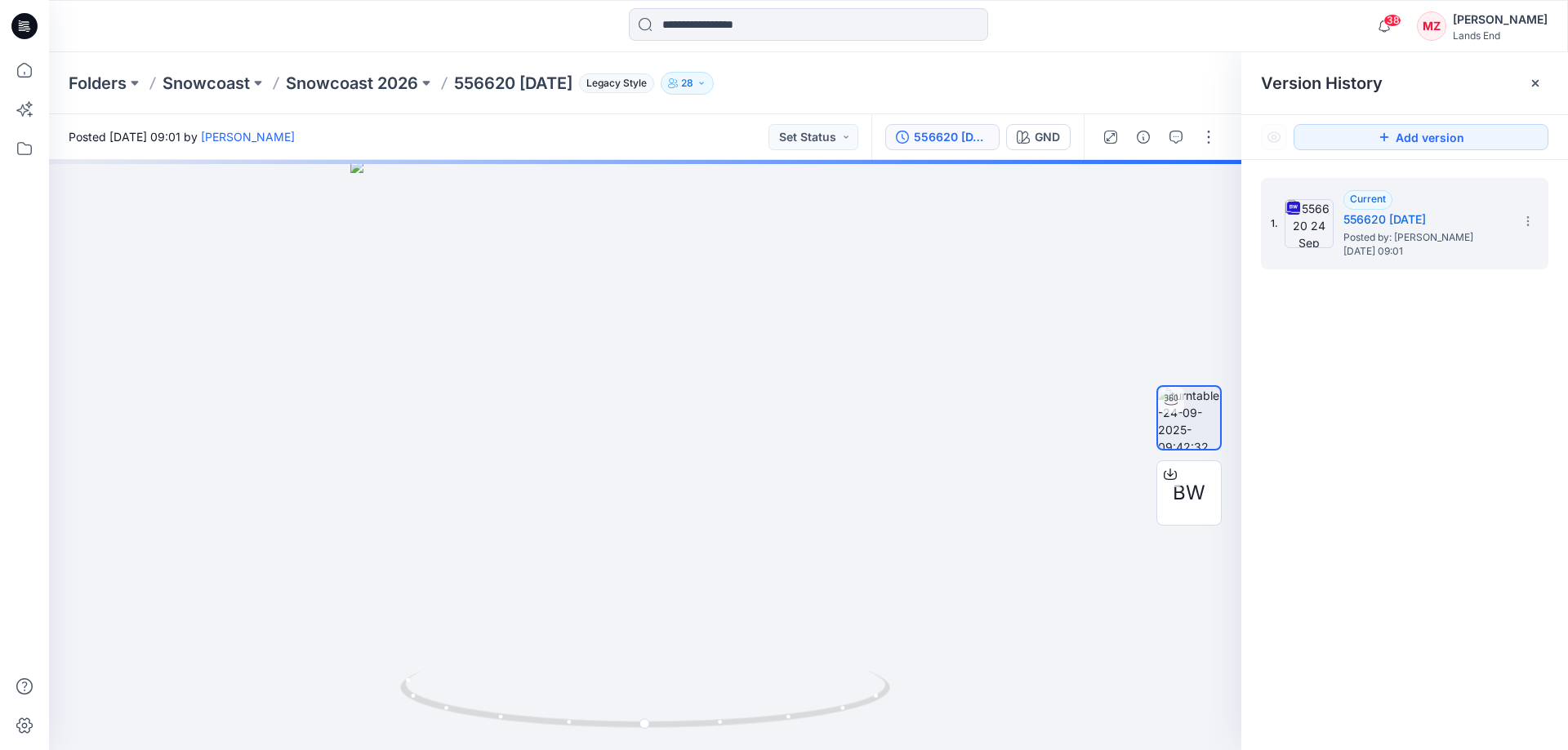
click at [1435, 451] on div "1. Current 556620 [DATE] Posted by: [PERSON_NAME] [DATE] 09:01" at bounding box center [1404, 466] width 327 height 614
click at [924, 81] on div "Folders Snowcoast Snowcoast 2026 556620 [DATE] Legacy Style 28" at bounding box center [745, 83] width 1352 height 23
click at [1530, 76] on div at bounding box center [1534, 83] width 26 height 26
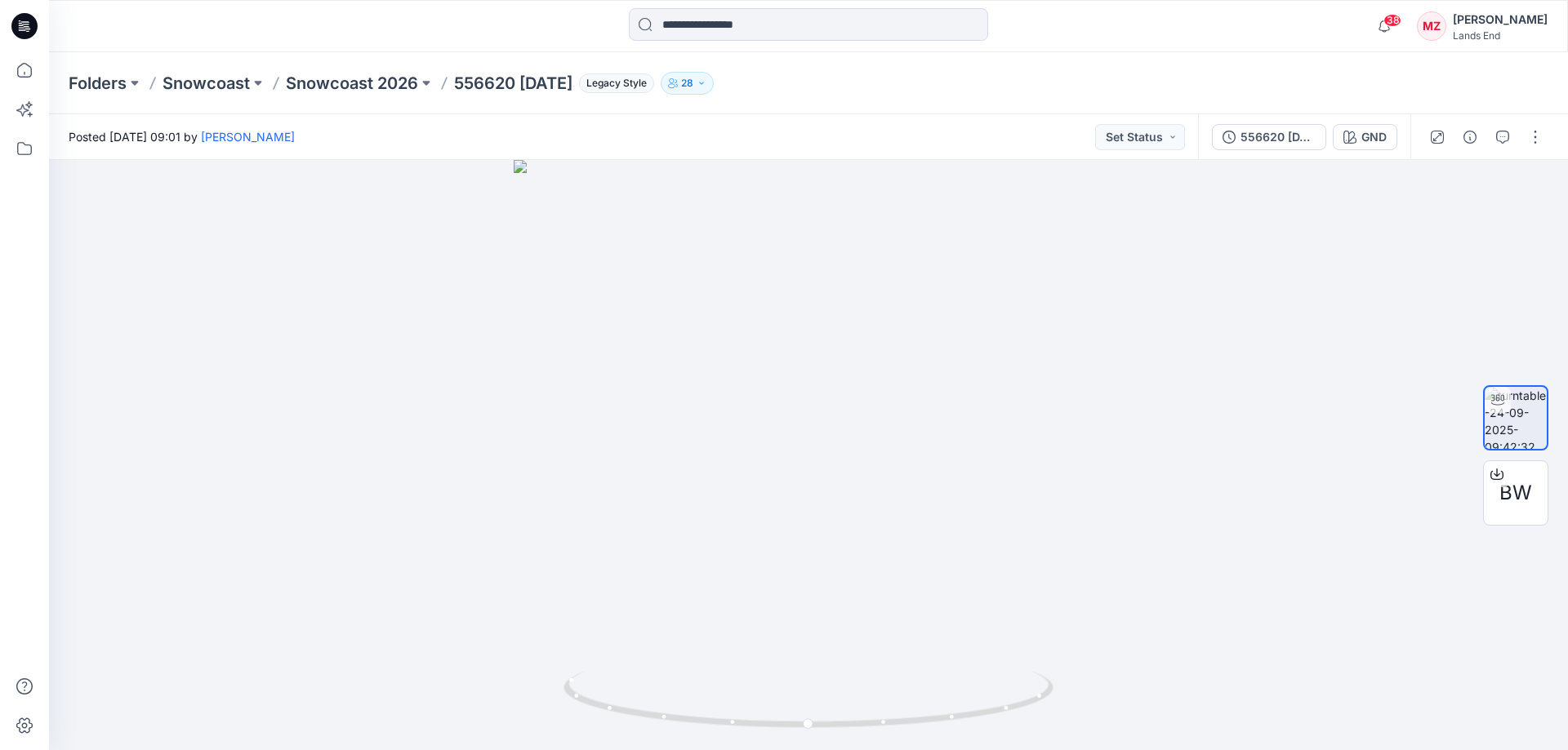
click at [878, 104] on div "Folders Snowcoast Snowcoast 2026 556620 [DATE] Legacy Style 28" at bounding box center [808, 83] width 1518 height 62
